Goal: Task Accomplishment & Management: Complete application form

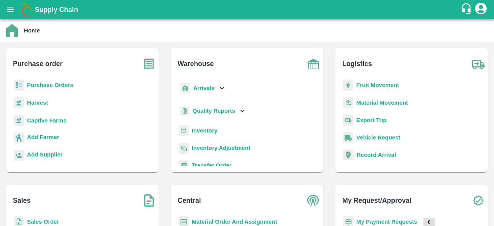
click at [38, 82] on b "Purchase Orders" at bounding box center [50, 85] width 46 height 6
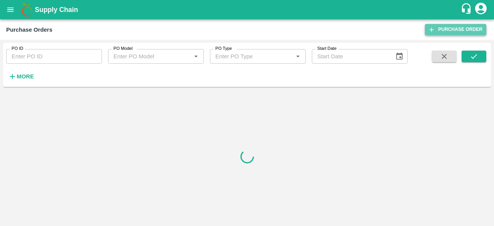
click at [444, 25] on link "Purchase Order" at bounding box center [454, 29] width 61 height 11
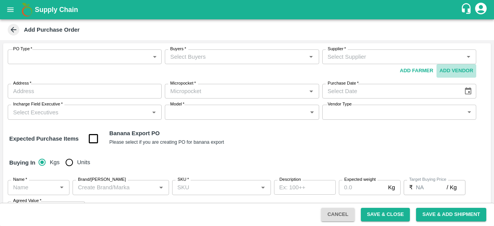
click at [458, 69] on button "Add Vendor" at bounding box center [456, 70] width 40 height 13
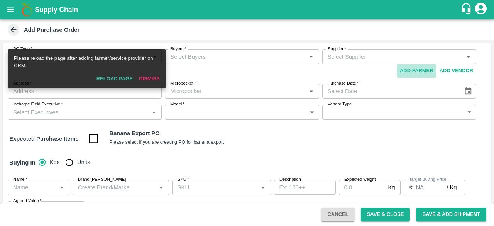
click at [415, 71] on button "Add Farmer" at bounding box center [416, 70] width 40 height 13
